Goal: Register for event/course

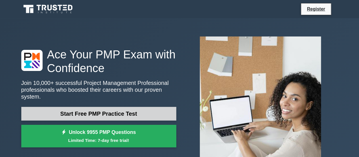
click at [138, 110] on link "Start Free PMP Practice Test" at bounding box center [98, 114] width 155 height 14
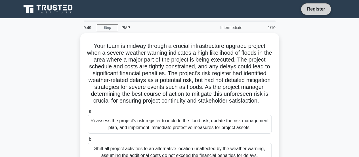
click at [314, 11] on link "Register" at bounding box center [316, 8] width 25 height 7
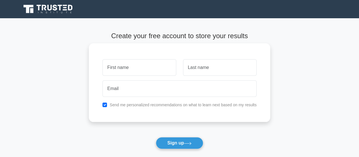
click at [130, 70] on input "text" at bounding box center [140, 67] width 74 height 16
type input "Alice"
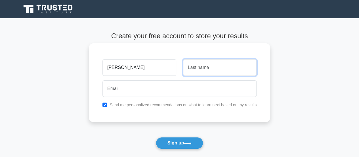
click at [194, 66] on input "text" at bounding box center [220, 67] width 74 height 16
type input "Wanjiku"
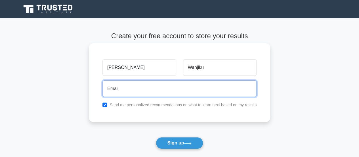
click at [166, 96] on input "email" at bounding box center [180, 88] width 154 height 16
type input "alicy.shiko@gmail.com"
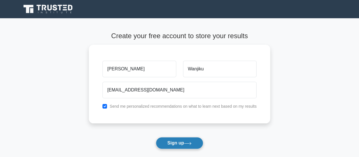
click at [187, 139] on button "Sign up" at bounding box center [180, 143] width 48 height 12
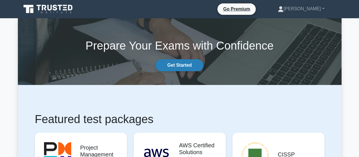
click at [177, 66] on link "Get Started" at bounding box center [180, 65] width 48 height 12
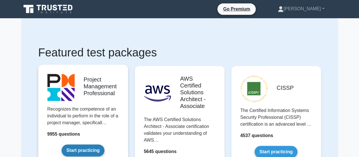
click at [90, 147] on link "Start practicing" at bounding box center [83, 150] width 43 height 12
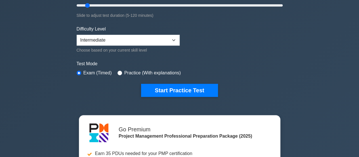
scroll to position [142, 0]
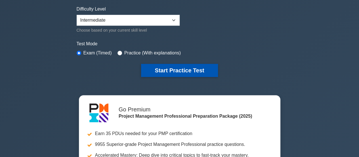
click at [175, 71] on button "Start Practice Test" at bounding box center [179, 70] width 77 height 13
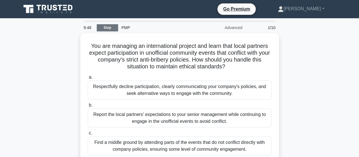
click at [107, 26] on link "Stop" at bounding box center [107, 27] width 21 height 7
